Goal: Task Accomplishment & Management: Use online tool/utility

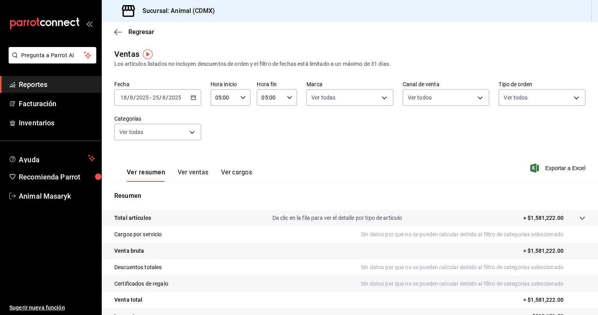
click at [331, 32] on div "Regresar" at bounding box center [350, 32] width 496 height 20
click at [193, 98] on icon "button" at bounding box center [193, 97] width 5 height 5
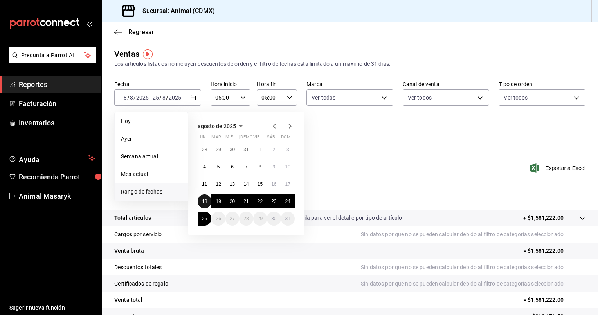
click at [204, 196] on button "18" at bounding box center [205, 201] width 14 height 14
click at [202, 216] on abbr "25" at bounding box center [204, 218] width 5 height 5
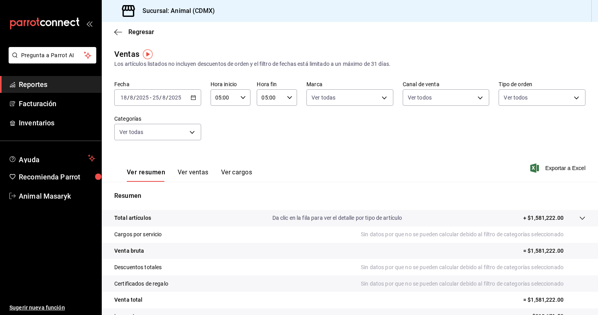
click at [245, 96] on div "05:00 Hora inicio" at bounding box center [231, 97] width 40 height 16
click at [222, 122] on button "05" at bounding box center [219, 116] width 17 height 16
click at [290, 102] on div at bounding box center [299, 157] width 598 height 315
click at [290, 101] on div "05:00 Hora fin" at bounding box center [277, 97] width 40 height 16
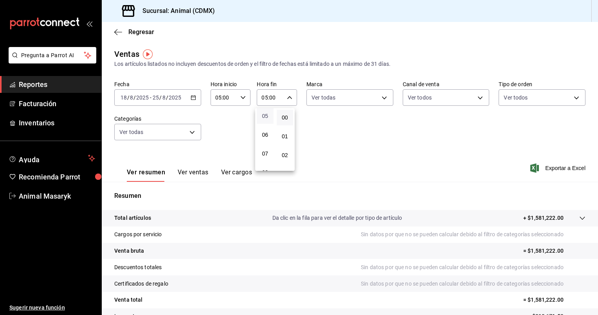
click at [264, 119] on span "05" at bounding box center [264, 116] width 7 height 6
click at [312, 125] on div at bounding box center [299, 157] width 598 height 315
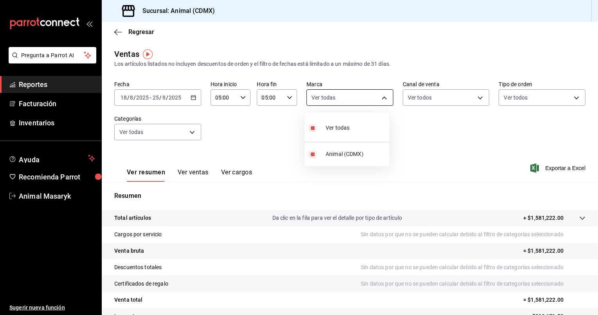
click at [376, 99] on body "Pregunta a Parrot AI Reportes Facturación Inventarios Ayuda Recomienda Parrot A…" at bounding box center [299, 157] width 598 height 315
click at [376, 99] on div at bounding box center [299, 157] width 598 height 315
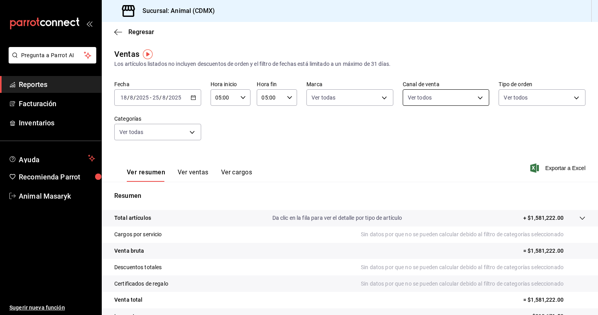
click at [451, 93] on body "Pregunta a Parrot AI Reportes Facturación Inventarios Ayuda Recomienda Parrot A…" at bounding box center [299, 157] width 598 height 315
click at [451, 93] on div at bounding box center [299, 157] width 598 height 315
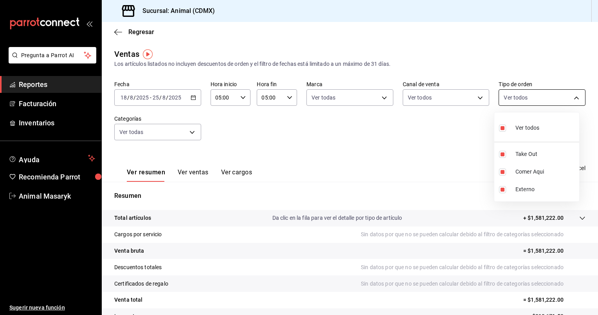
click at [536, 92] on body "Pregunta a Parrot AI Reportes Facturación Inventarios Ayuda Recomienda Parrot A…" at bounding box center [299, 157] width 598 height 315
click at [536, 92] on div at bounding box center [299, 157] width 598 height 315
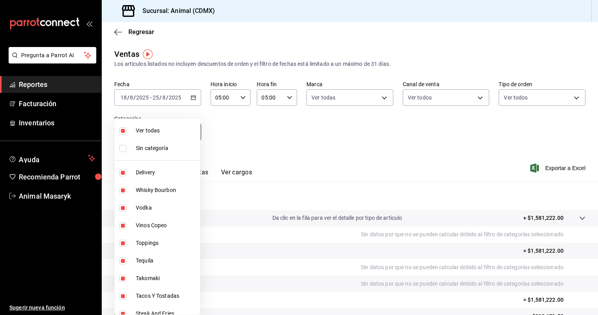
click at [194, 137] on body "Pregunta a Parrot AI Reportes Facturación Inventarios Ayuda Recomienda Parrot A…" at bounding box center [299, 157] width 598 height 315
click at [154, 133] on span "Ver todas" at bounding box center [166, 130] width 61 height 8
checkbox input "false"
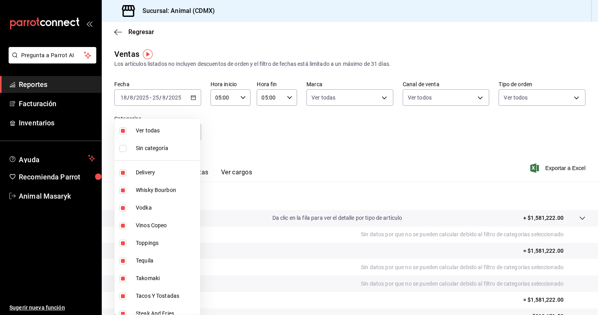
checkbox input "false"
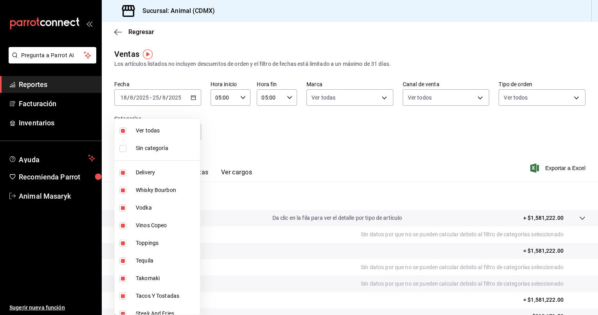
checkbox input "false"
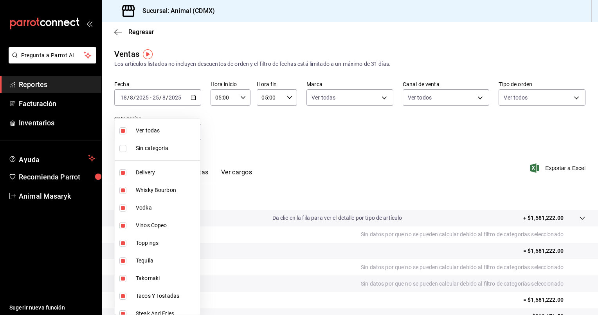
checkbox input "false"
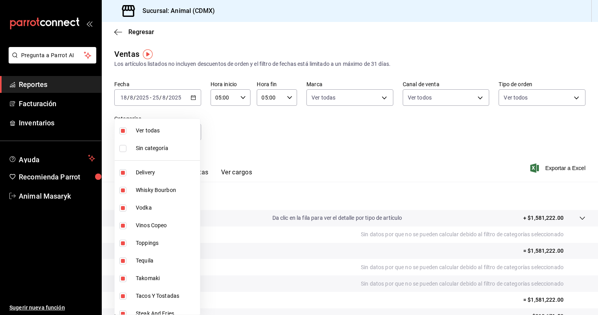
checkbox input "false"
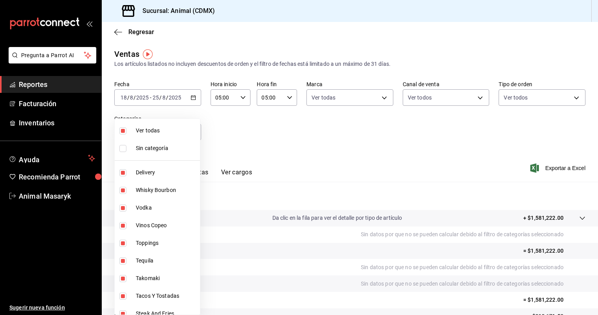
checkbox input "false"
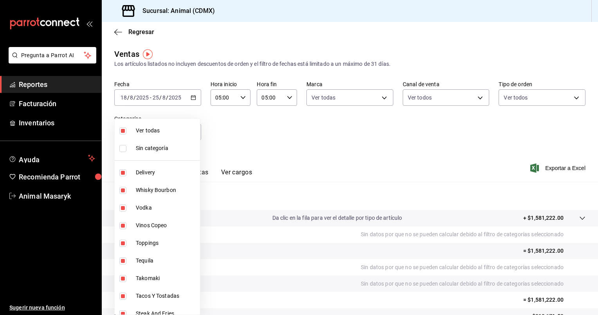
checkbox input "false"
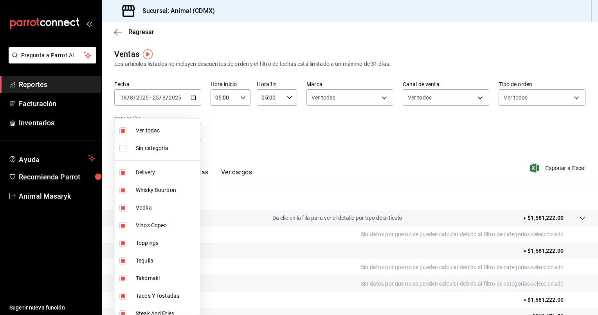
checkbox input "false"
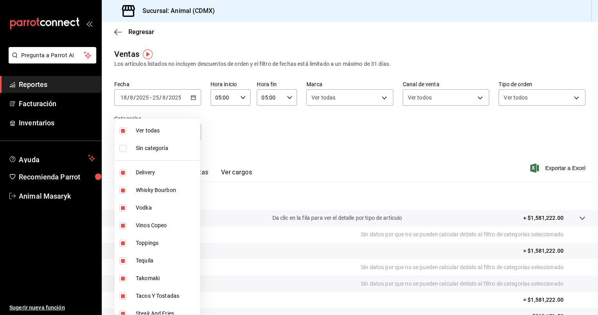
checkbox input "false"
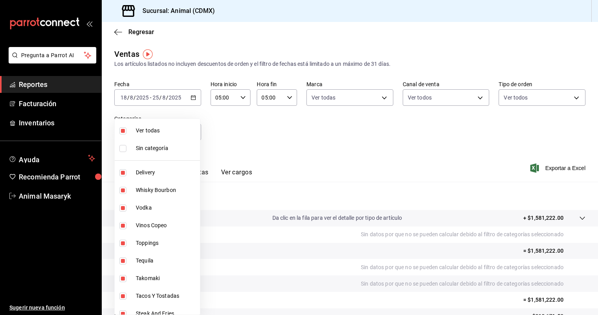
checkbox input "false"
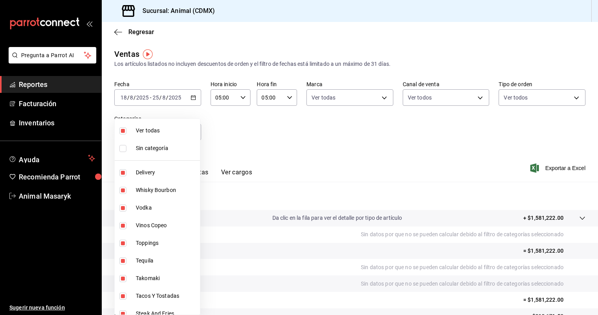
checkbox input "false"
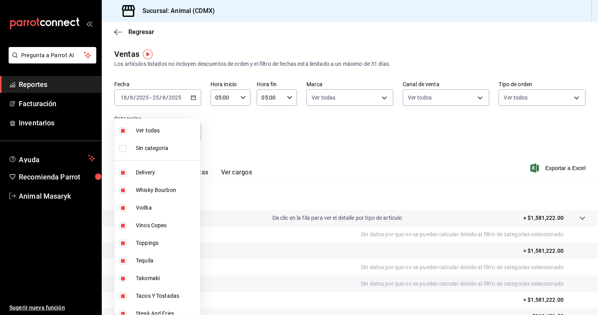
checkbox input "false"
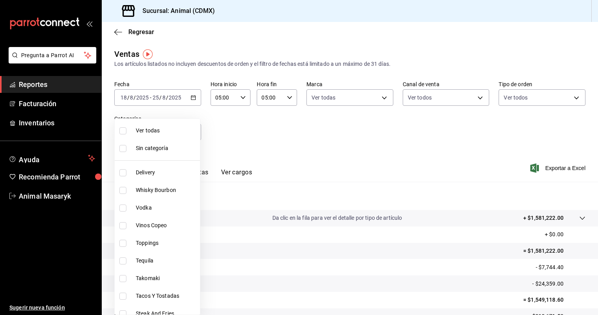
click at [146, 129] on span "Ver todas" at bounding box center [166, 130] width 61 height 8
type input "281688af-6220-48ae-86b9-ca5e6f63eb3e,2ffeebaa-176c-4024-95f8-553ffecca8da,37769…"
checkbox input "true"
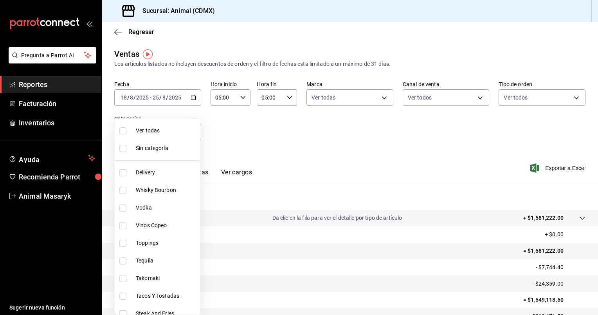
checkbox input "true"
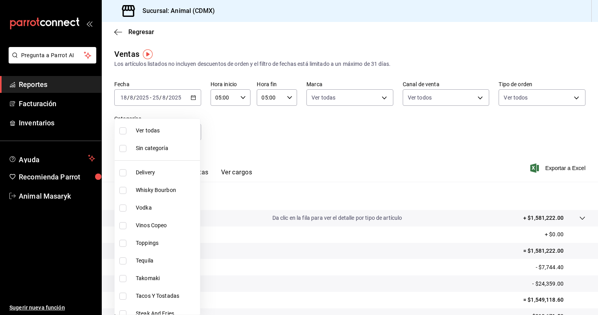
checkbox input "true"
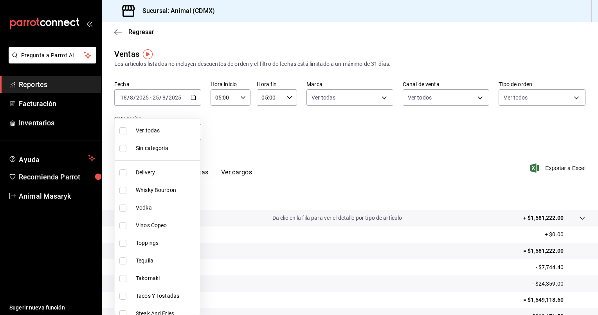
checkbox input "true"
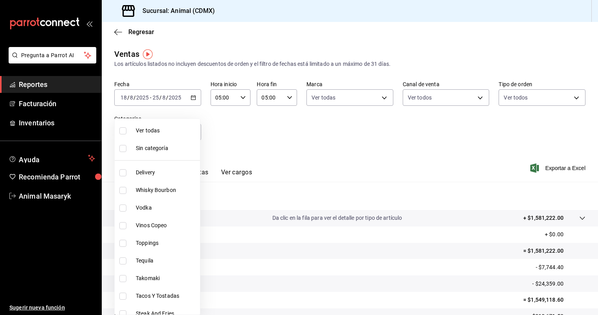
checkbox input "true"
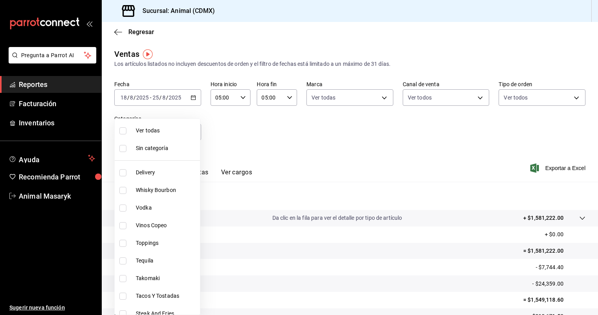
checkbox input "true"
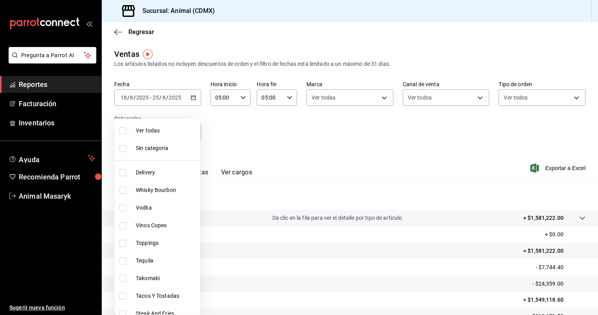
checkbox input "true"
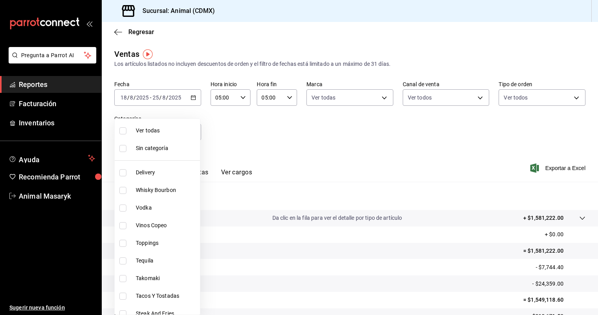
checkbox input "true"
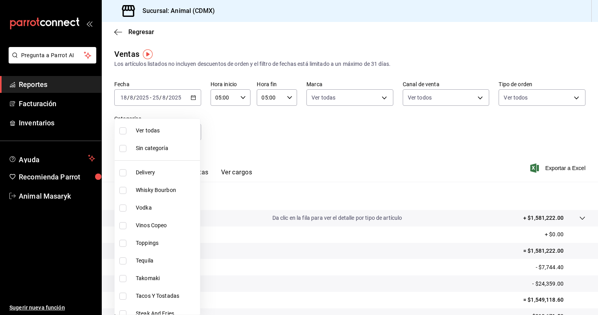
checkbox input "true"
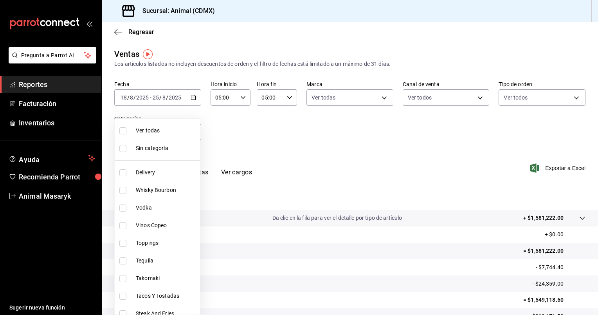
checkbox input "true"
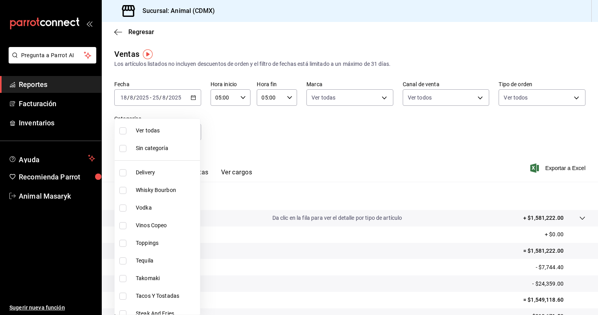
checkbox input "true"
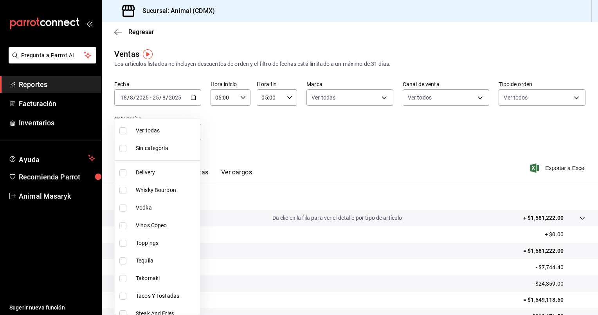
checkbox input "true"
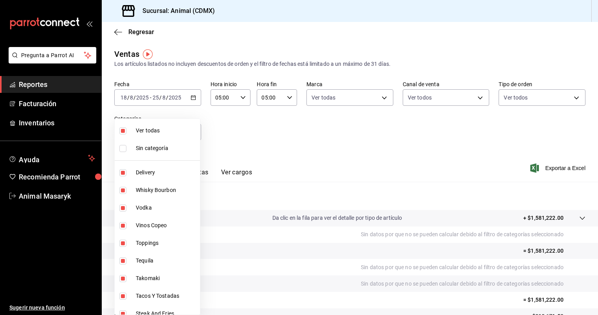
click at [339, 164] on div at bounding box center [299, 157] width 598 height 315
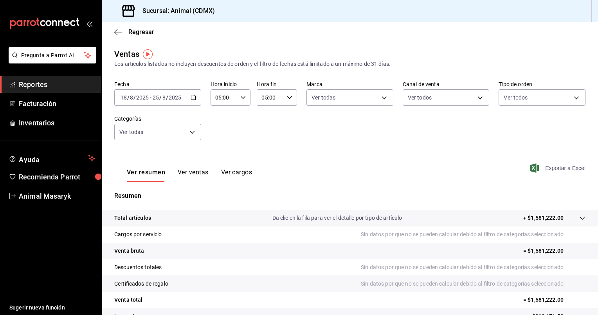
click at [553, 169] on span "Exportar a Excel" at bounding box center [559, 167] width 54 height 9
